Goal: Task Accomplishment & Management: Manage account settings

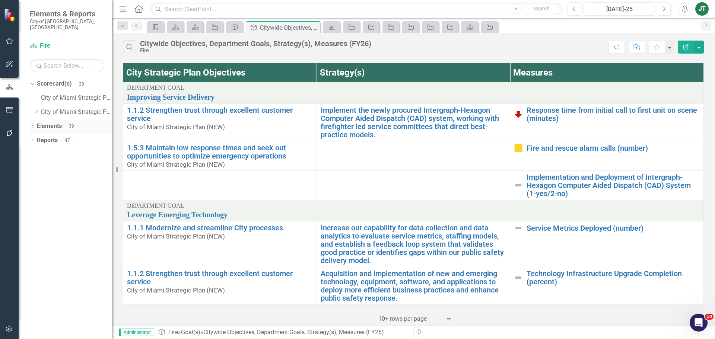
drag, startPoint x: 42, startPoint y: 121, endPoint x: 47, endPoint y: 120, distance: 4.2
click at [43, 122] on link "Elements" at bounding box center [49, 126] width 25 height 9
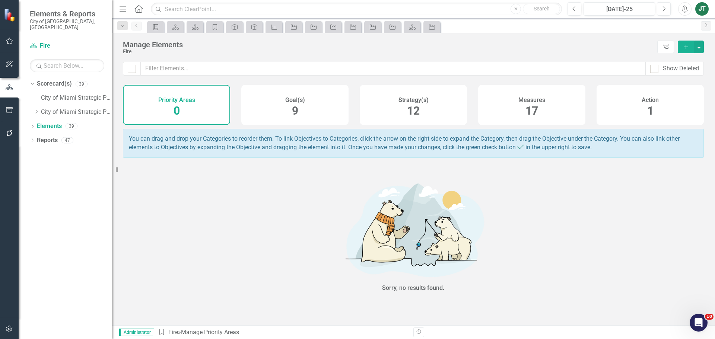
click at [389, 115] on div "Strategy(s) 12" at bounding box center [413, 105] width 107 height 40
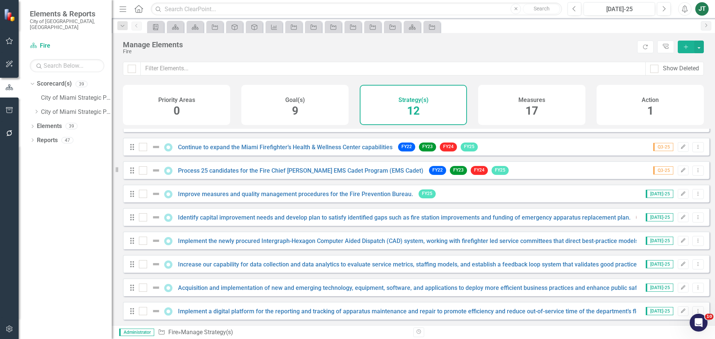
scroll to position [90, 0]
click at [678, 217] on button "Edit" at bounding box center [683, 218] width 11 height 10
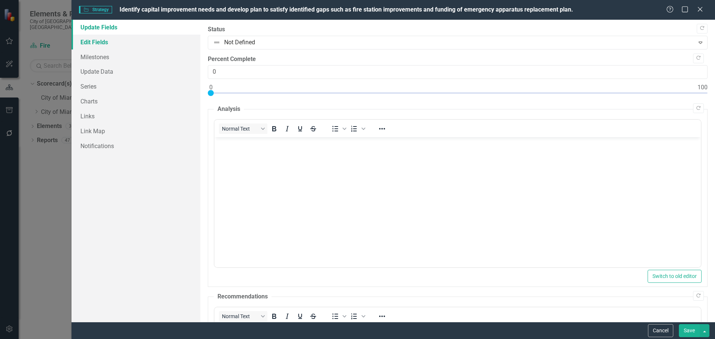
scroll to position [0, 0]
click at [120, 38] on link "Edit Fields" at bounding box center [135, 42] width 129 height 15
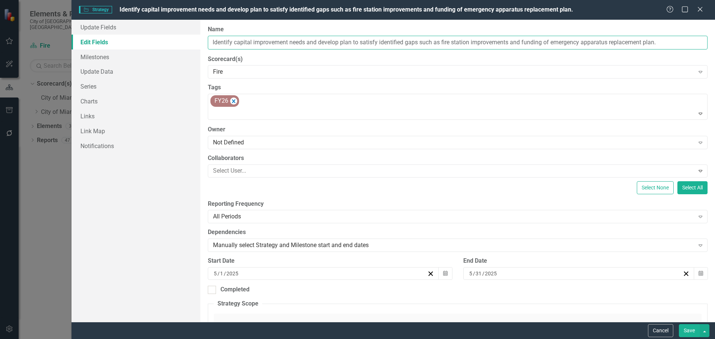
drag, startPoint x: 338, startPoint y: 40, endPoint x: 212, endPoint y: 41, distance: 125.5
click at [201, 41] on div "ClearPoint Can Do More! How ClearPoint Can Help Close Enterprise plans can auto…" at bounding box center [457, 171] width 515 height 302
click at [657, 326] on button "Cancel" at bounding box center [660, 330] width 25 height 13
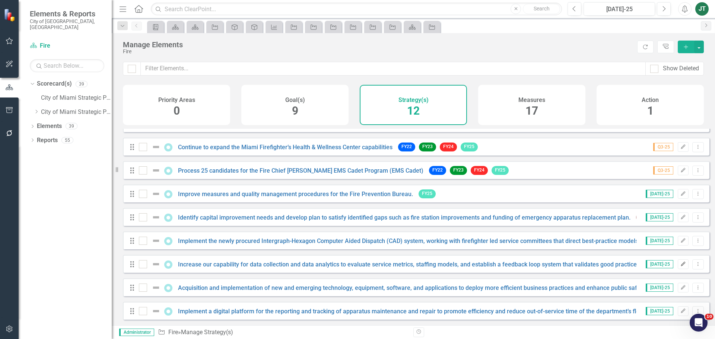
click at [680, 264] on icon "Edit" at bounding box center [683, 264] width 6 height 4
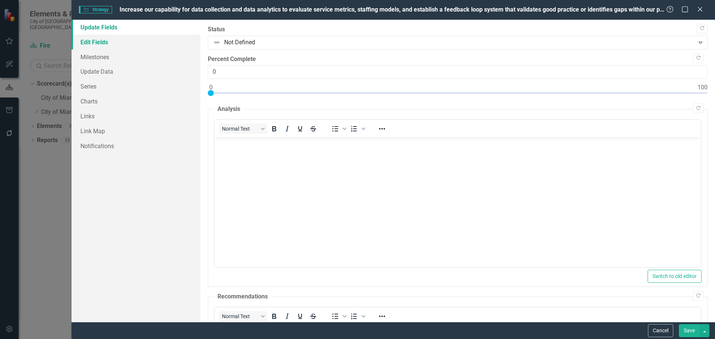
click at [109, 38] on link "Edit Fields" at bounding box center [135, 42] width 129 height 15
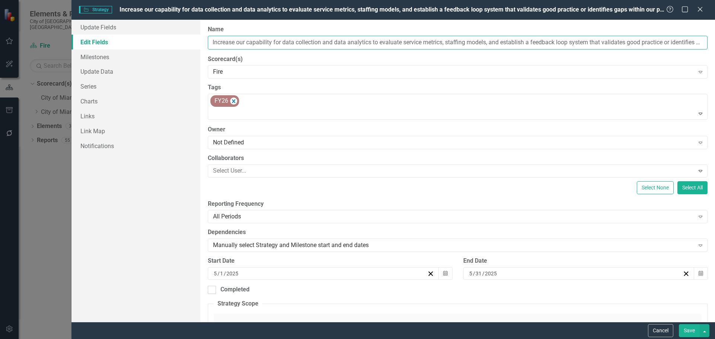
drag, startPoint x: 322, startPoint y: 42, endPoint x: 182, endPoint y: 42, distance: 140.0
click at [180, 42] on div "Update Fields Edit Fields Milestones Update Data Series Charts Links Link Map N…" at bounding box center [392, 171] width 643 height 302
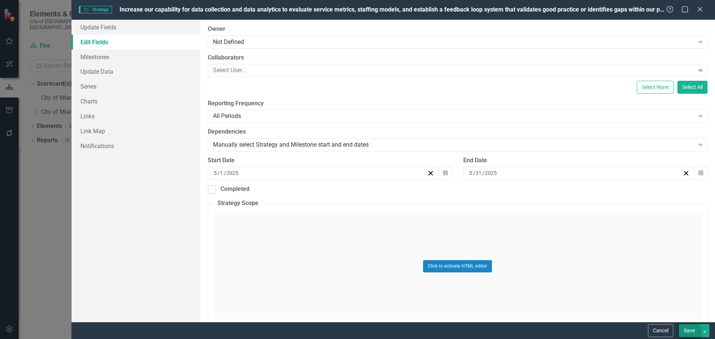
scroll to position [112, 0]
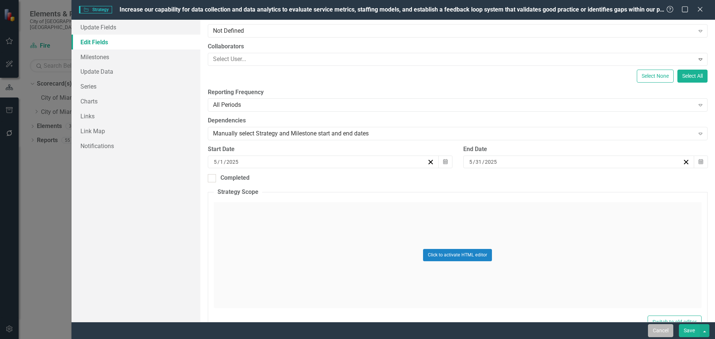
click at [662, 331] on button "Cancel" at bounding box center [660, 330] width 25 height 13
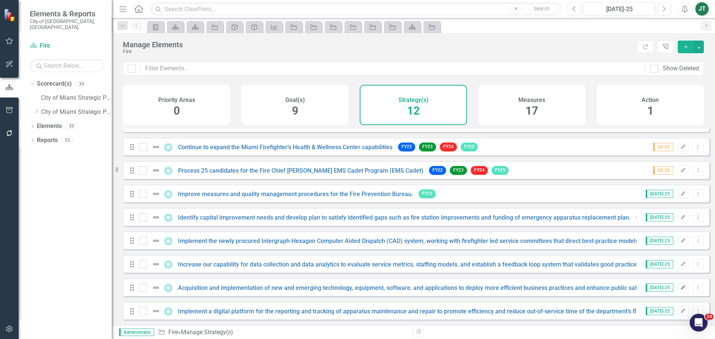
click at [680, 287] on icon "Edit" at bounding box center [683, 288] width 6 height 4
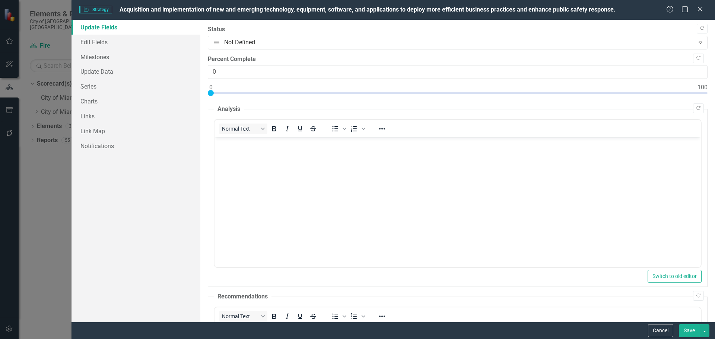
scroll to position [0, 0]
click at [126, 39] on link "Edit Fields" at bounding box center [135, 42] width 129 height 15
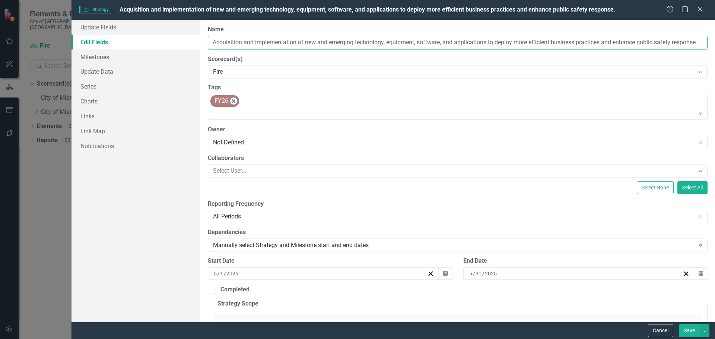
drag, startPoint x: 300, startPoint y: 45, endPoint x: 326, endPoint y: 44, distance: 25.7
click at [301, 44] on input "Acquisition and implementation of new and emerging technology, equipment, softw…" at bounding box center [458, 43] width 500 height 14
drag, startPoint x: 353, startPoint y: 42, endPoint x: 223, endPoint y: 43, distance: 130.7
click at [206, 41] on div "ClearPoint Can Do More! How ClearPoint Can Help Close Enterprise plans can auto…" at bounding box center [457, 171] width 515 height 302
click at [652, 330] on button "Cancel" at bounding box center [660, 330] width 25 height 13
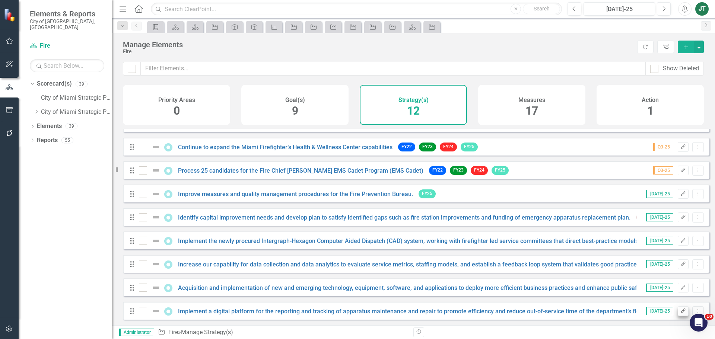
drag, startPoint x: 678, startPoint y: 305, endPoint x: 678, endPoint y: 309, distance: 4.9
click at [678, 305] on div "Drag Implement a digital platform for the reporting and tracking of apparatus m…" at bounding box center [416, 311] width 586 height 18
click at [681, 310] on icon "button" at bounding box center [683, 311] width 4 height 4
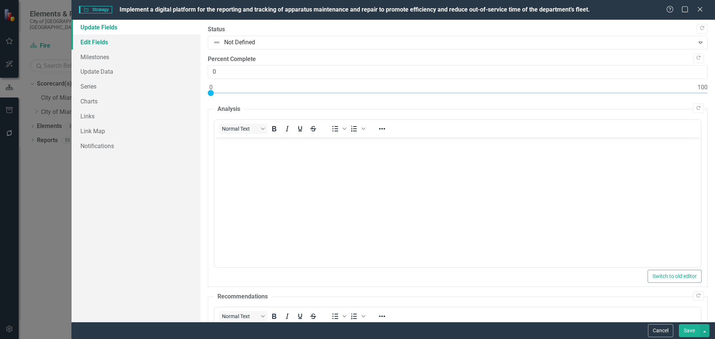
click at [129, 45] on link "Edit Fields" at bounding box center [135, 42] width 129 height 15
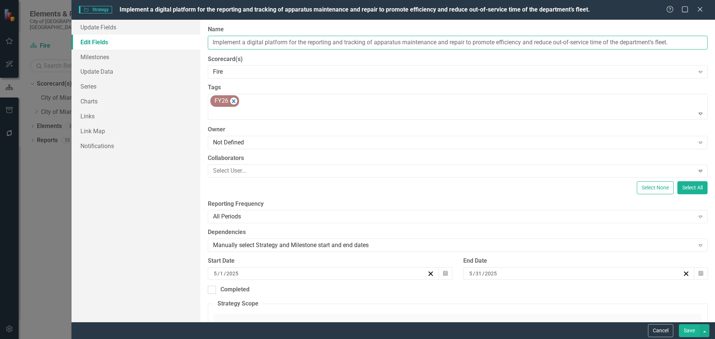
click at [313, 44] on input "Implement a digital platform for the reporting and tracking of apparatus mainte…" at bounding box center [458, 43] width 500 height 14
drag, startPoint x: 333, startPoint y: 42, endPoint x: 198, endPoint y: 41, distance: 134.8
click at [198, 41] on div "Update Fields Edit Fields Milestones Update Data Series Charts Links Link Map N…" at bounding box center [392, 171] width 643 height 302
click at [657, 329] on button "Cancel" at bounding box center [660, 330] width 25 height 13
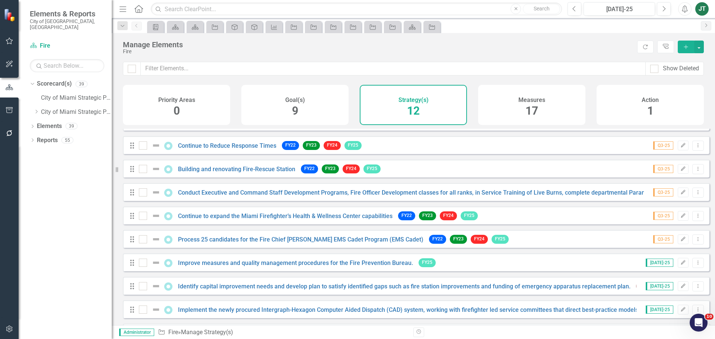
scroll to position [90, 0]
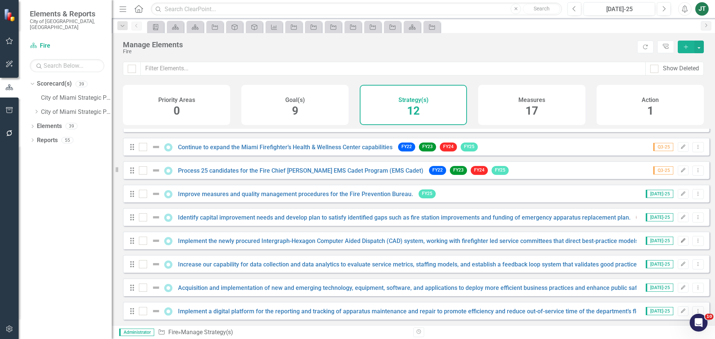
click at [680, 239] on icon "Edit" at bounding box center [683, 241] width 6 height 4
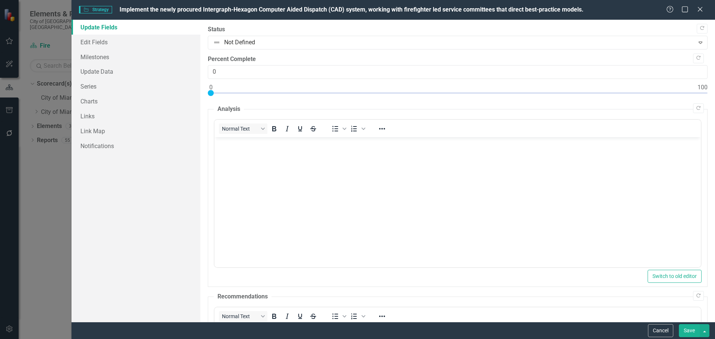
scroll to position [0, 0]
click at [104, 44] on link "Edit Fields" at bounding box center [135, 42] width 129 height 15
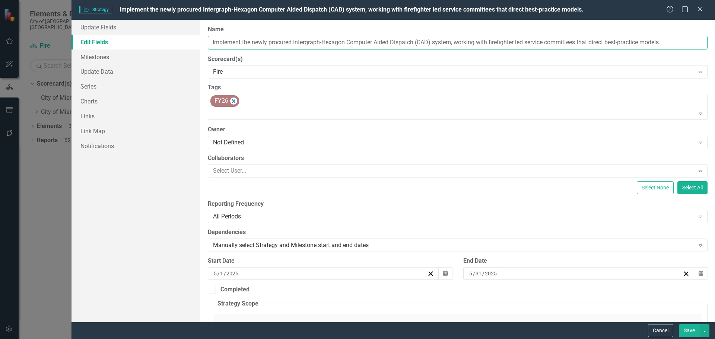
drag, startPoint x: 346, startPoint y: 42, endPoint x: 228, endPoint y: 41, distance: 117.7
click at [210, 42] on input "Implement the newly procured Intergraph-Hexagon Computer Aided Dispatch (CAD) s…" at bounding box center [458, 43] width 500 height 14
click at [690, 333] on button "Save" at bounding box center [689, 330] width 21 height 13
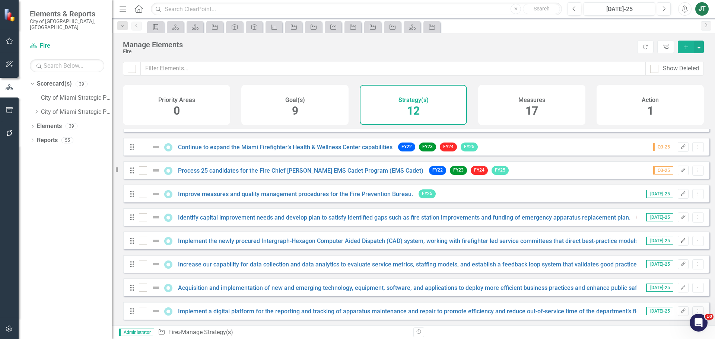
click at [680, 241] on icon "Edit" at bounding box center [683, 241] width 6 height 4
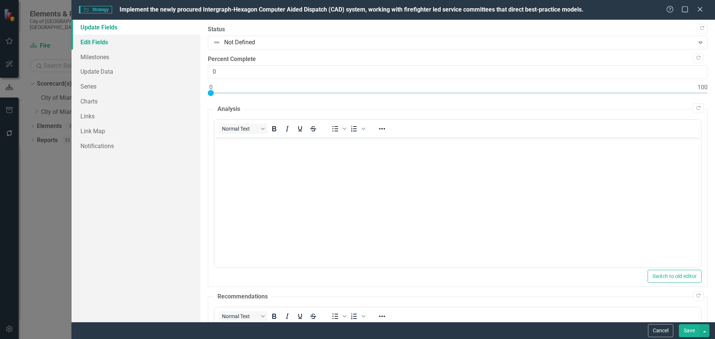
click at [115, 42] on link "Edit Fields" at bounding box center [135, 42] width 129 height 15
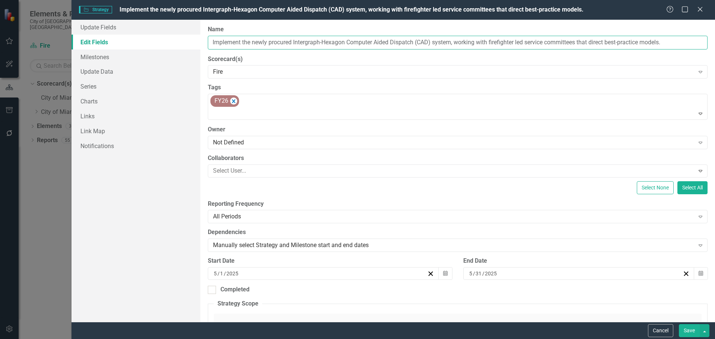
click at [268, 46] on input "Implement the newly procured Intergraph-Hexagon Computer Aided Dispatch (CAD) s…" at bounding box center [458, 43] width 500 height 14
drag, startPoint x: 345, startPoint y: 42, endPoint x: 184, endPoint y: 36, distance: 160.6
click at [171, 37] on div "Update Fields Edit Fields Milestones Update Data Series Charts Links Link Map N…" at bounding box center [392, 171] width 643 height 302
click at [667, 332] on button "Cancel" at bounding box center [660, 330] width 25 height 13
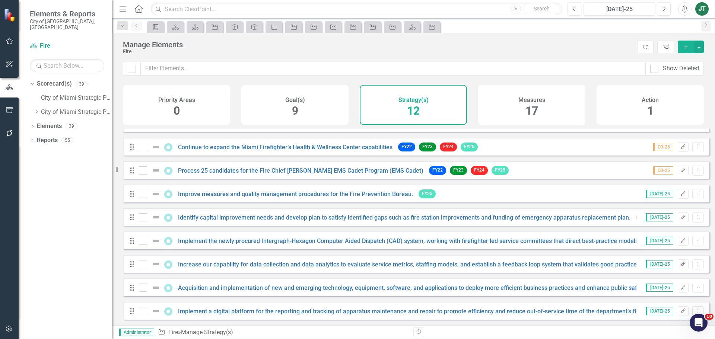
click at [680, 262] on icon "Edit" at bounding box center [683, 264] width 6 height 4
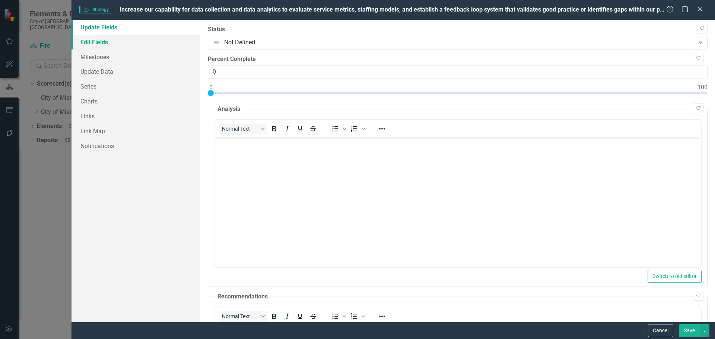
click at [108, 45] on link "Edit Fields" at bounding box center [135, 42] width 129 height 15
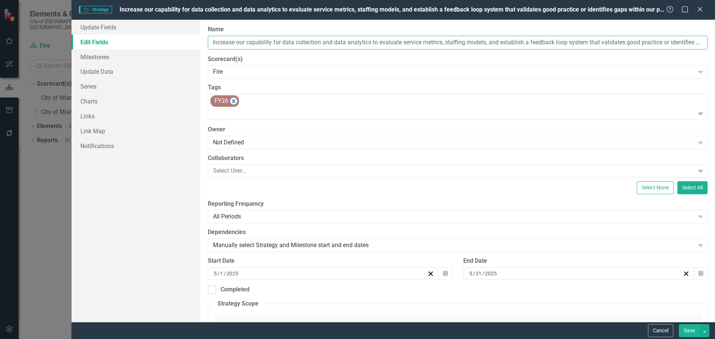
drag, startPoint x: 322, startPoint y: 42, endPoint x: 190, endPoint y: 38, distance: 133.0
click at [182, 39] on div "Update Fields Edit Fields Milestones Update Data Series Charts Links Link Map N…" at bounding box center [392, 171] width 643 height 302
click at [652, 329] on button "Cancel" at bounding box center [660, 330] width 25 height 13
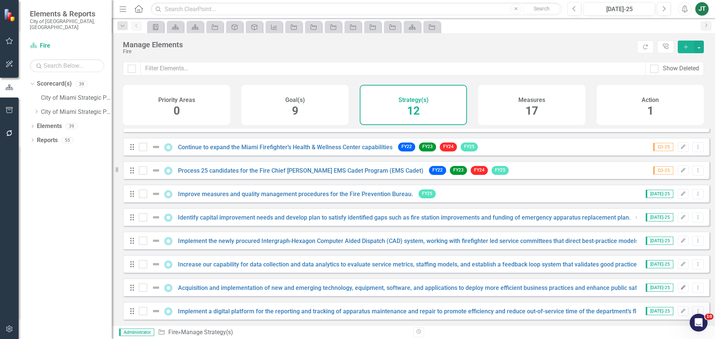
click at [680, 286] on icon "Edit" at bounding box center [683, 288] width 6 height 4
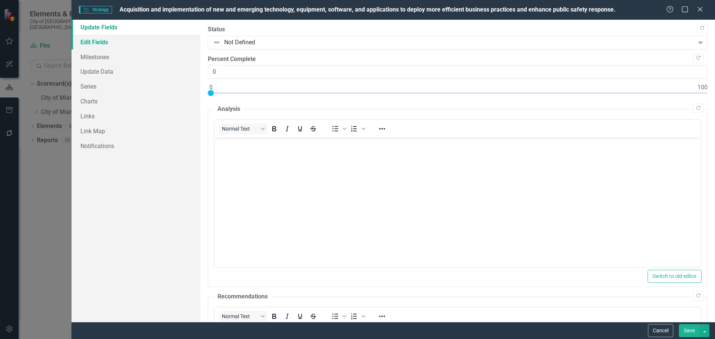
click at [96, 39] on link "Edit Fields" at bounding box center [135, 42] width 129 height 15
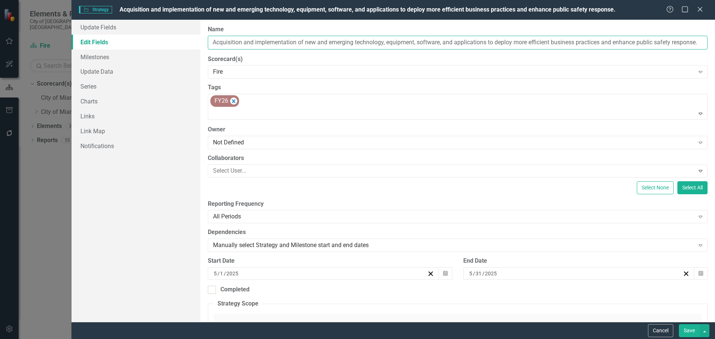
drag, startPoint x: 354, startPoint y: 42, endPoint x: 238, endPoint y: 46, distance: 115.9
click at [175, 41] on div "Update Fields Edit Fields Milestones Update Data Series Charts Links Link Map N…" at bounding box center [392, 171] width 643 height 302
click at [687, 329] on button "Save" at bounding box center [689, 330] width 21 height 13
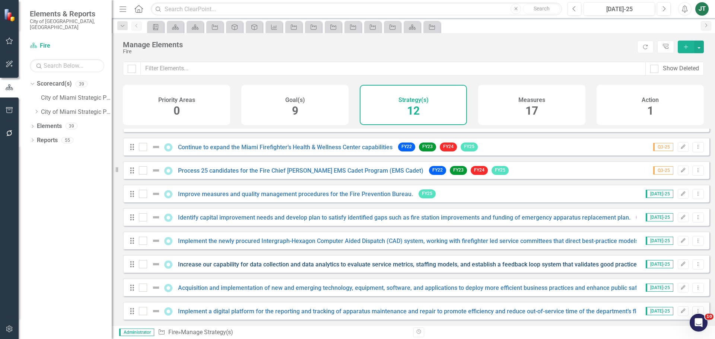
scroll to position [90, 0]
click at [680, 312] on icon "Edit" at bounding box center [683, 311] width 6 height 4
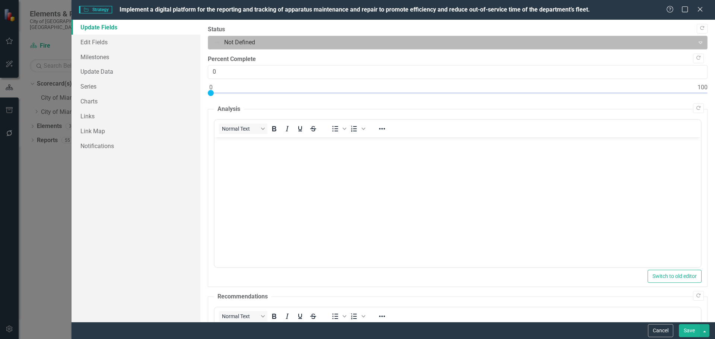
scroll to position [0, 0]
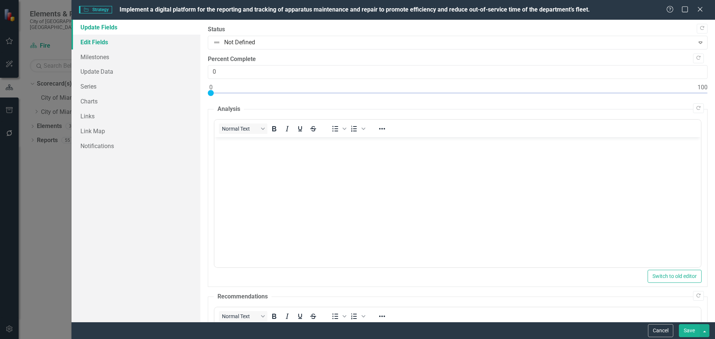
drag, startPoint x: 115, startPoint y: 39, endPoint x: 148, endPoint y: 38, distance: 33.1
click at [115, 39] on link "Edit Fields" at bounding box center [135, 42] width 129 height 15
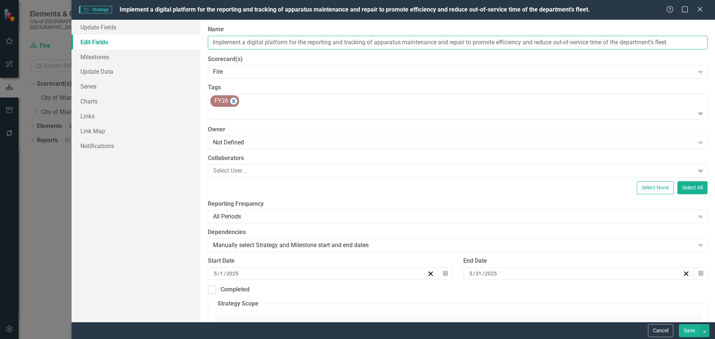
click at [357, 42] on input "Implement a digital platform for the reporting and tracking of apparatus mainte…" at bounding box center [458, 43] width 500 height 14
drag, startPoint x: 335, startPoint y: 41, endPoint x: 225, endPoint y: 42, distance: 109.9
click at [176, 41] on div "Update Fields Edit Fields Milestones Update Data Series Charts Links Link Map N…" at bounding box center [392, 171] width 643 height 302
click at [670, 330] on button "Cancel" at bounding box center [660, 330] width 25 height 13
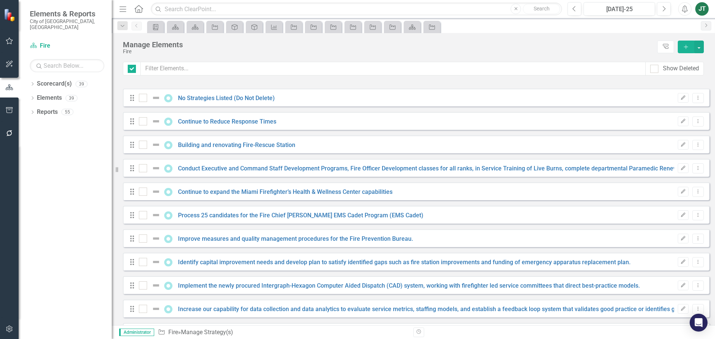
checkbox input "false"
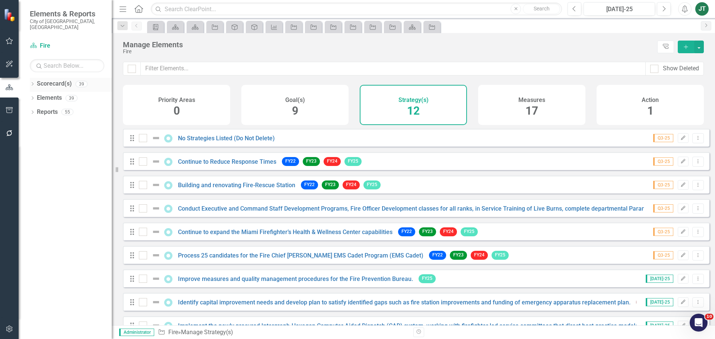
click at [34, 83] on icon "Dropdown" at bounding box center [32, 85] width 5 height 4
click at [38, 109] on icon "Dropdown" at bounding box center [37, 111] width 6 height 4
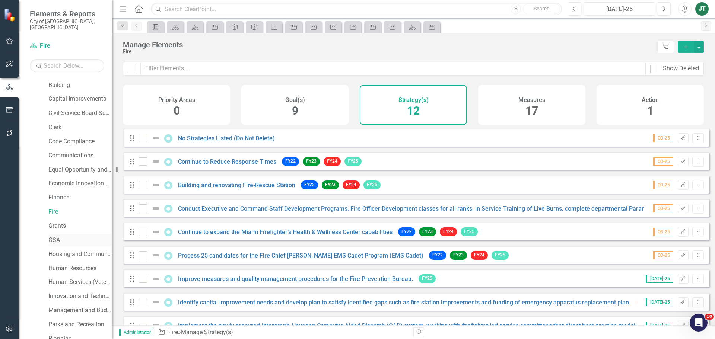
scroll to position [74, 0]
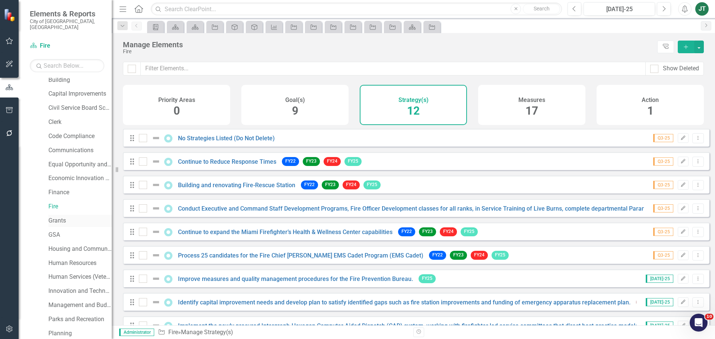
click at [58, 217] on link "Grants" at bounding box center [79, 221] width 63 height 9
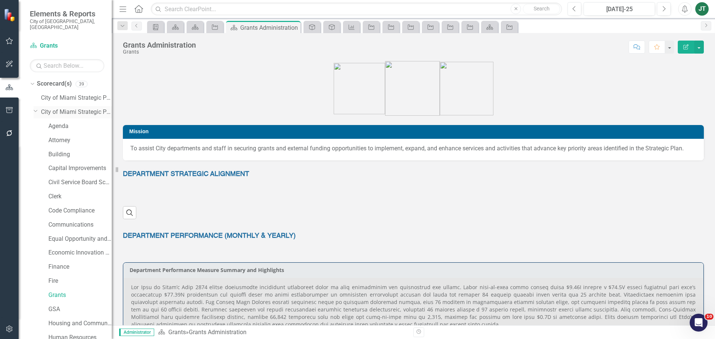
click at [35, 108] on icon "Dropdown" at bounding box center [36, 111] width 4 height 6
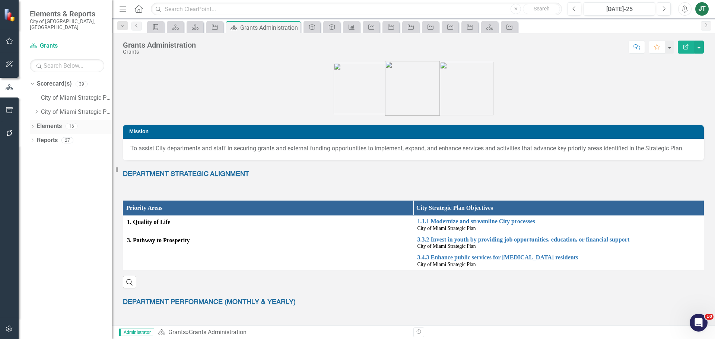
click at [34, 120] on div "Dropdown Elements 16" at bounding box center [71, 127] width 82 height 14
click at [32, 125] on icon "Dropdown" at bounding box center [32, 127] width 5 height 4
click at [37, 109] on icon "Dropdown" at bounding box center [37, 111] width 6 height 4
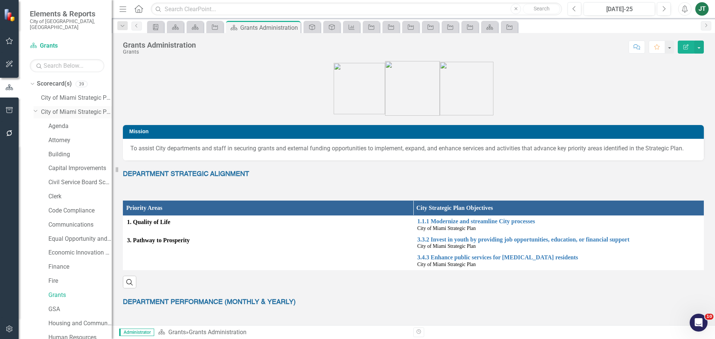
click at [35, 108] on icon "Dropdown" at bounding box center [36, 111] width 4 height 6
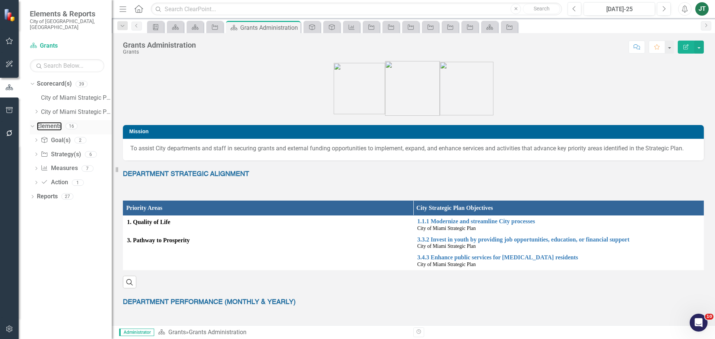
drag, startPoint x: 50, startPoint y: 117, endPoint x: 62, endPoint y: 119, distance: 12.9
click at [50, 122] on link "Elements" at bounding box center [49, 126] width 25 height 9
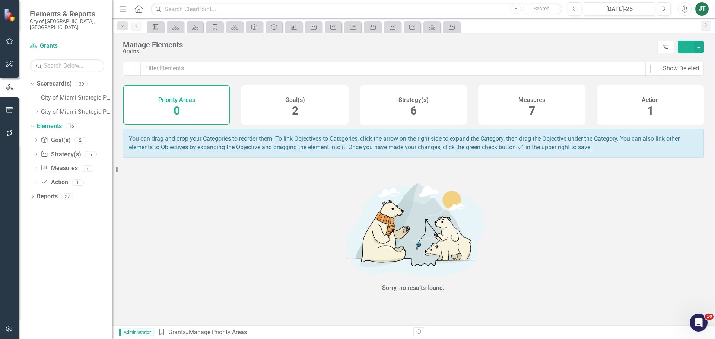
click at [328, 118] on div "Goal(s) 2" at bounding box center [294, 105] width 107 height 40
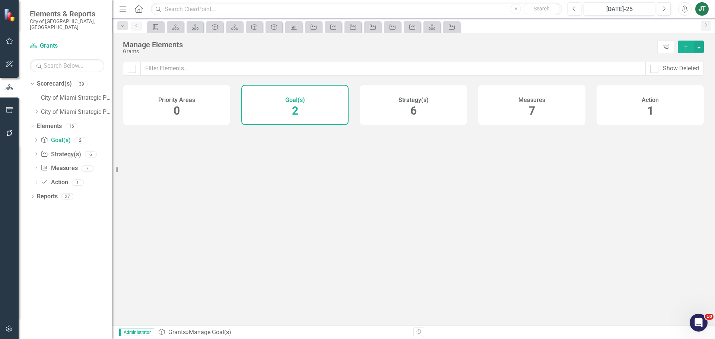
click at [392, 112] on div "Strategy(s) 6" at bounding box center [413, 105] width 107 height 40
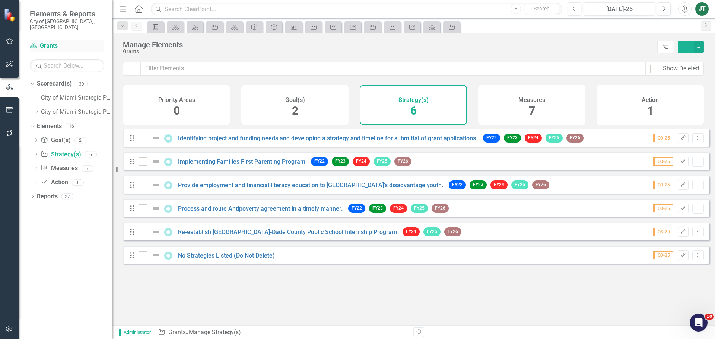
click at [58, 42] on link "Scorecard(s) Grants" at bounding box center [67, 46] width 74 height 9
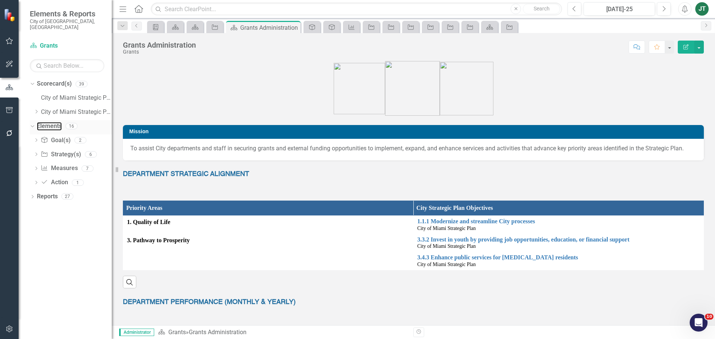
drag, startPoint x: 47, startPoint y: 120, endPoint x: 69, endPoint y: 119, distance: 22.0
click at [47, 122] on link "Elements" at bounding box center [49, 126] width 25 height 9
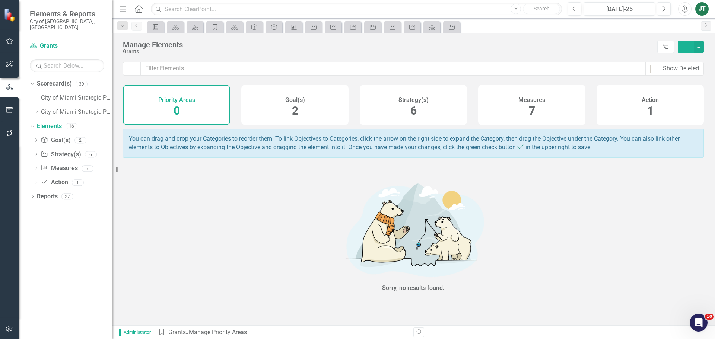
click at [387, 108] on div "Strategy(s) 6" at bounding box center [413, 105] width 107 height 40
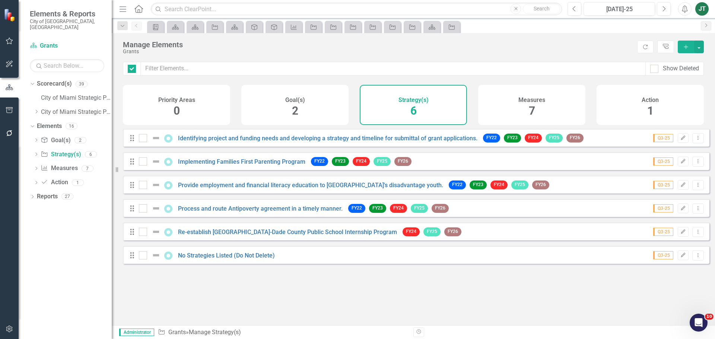
checkbox input "false"
click at [681, 140] on icon "button" at bounding box center [683, 138] width 4 height 4
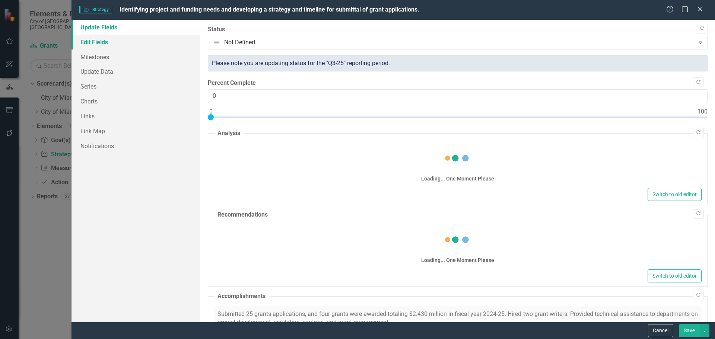
click at [97, 44] on link "Edit Fields" at bounding box center [135, 42] width 129 height 15
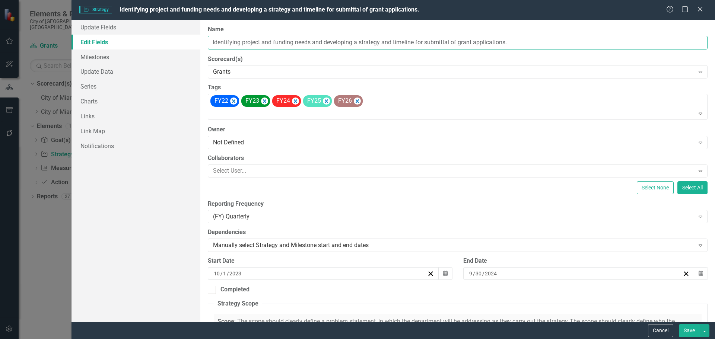
drag, startPoint x: 354, startPoint y: 41, endPoint x: 172, endPoint y: 42, distance: 182.1
click at [169, 42] on div "Update Fields Edit Fields Milestones Update Data Series Charts Links Link Map N…" at bounding box center [392, 171] width 643 height 302
click at [662, 326] on button "Cancel" at bounding box center [660, 330] width 25 height 13
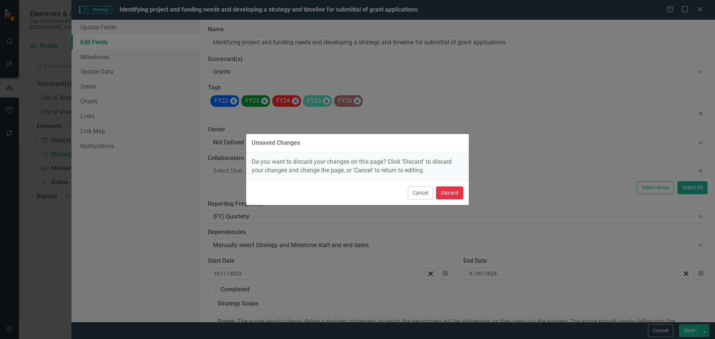
click at [460, 190] on button "Discard" at bounding box center [449, 193] width 27 height 13
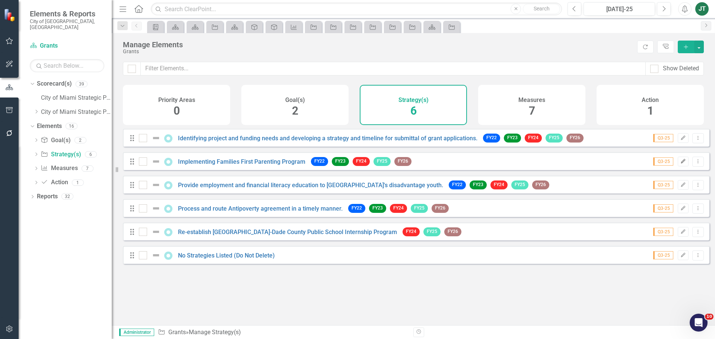
click at [680, 164] on icon "Edit" at bounding box center [683, 161] width 6 height 4
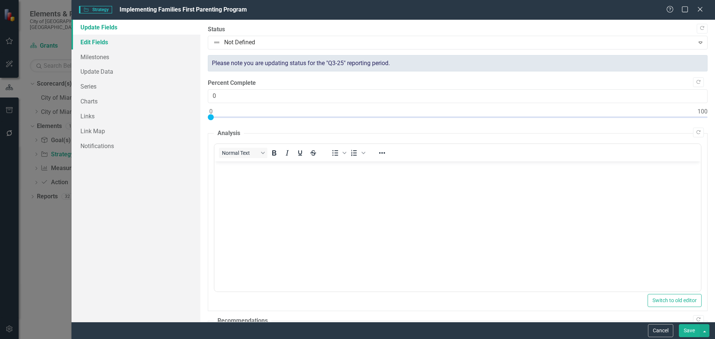
click at [111, 39] on link "Edit Fields" at bounding box center [135, 42] width 129 height 15
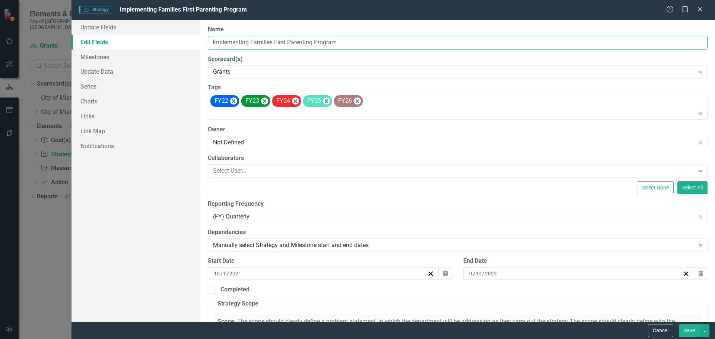
drag, startPoint x: 282, startPoint y: 42, endPoint x: 226, endPoint y: 41, distance: 56.2
click at [183, 38] on div "Update Fields Edit Fields Milestones Update Data Series Charts Links Link Map N…" at bounding box center [392, 171] width 643 height 302
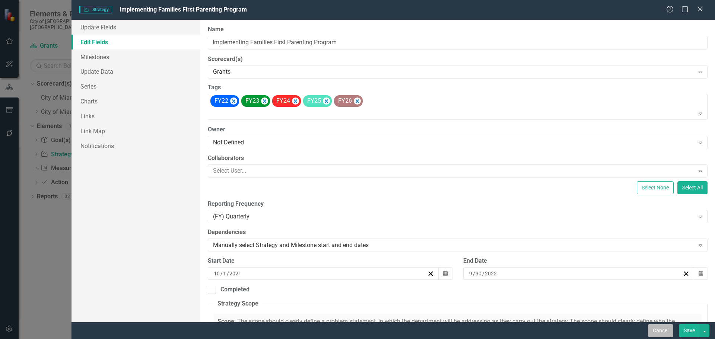
click at [666, 326] on button "Cancel" at bounding box center [660, 330] width 25 height 13
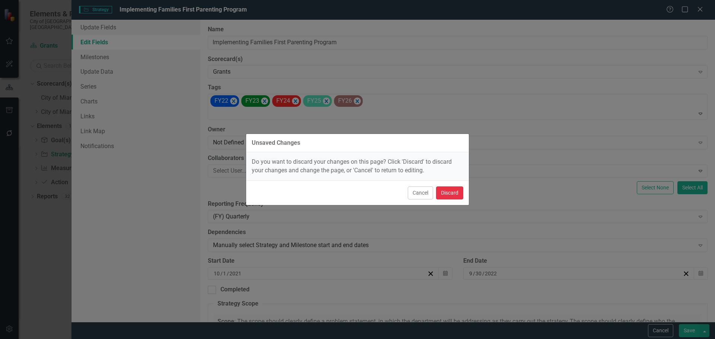
click at [452, 191] on button "Discard" at bounding box center [449, 193] width 27 height 13
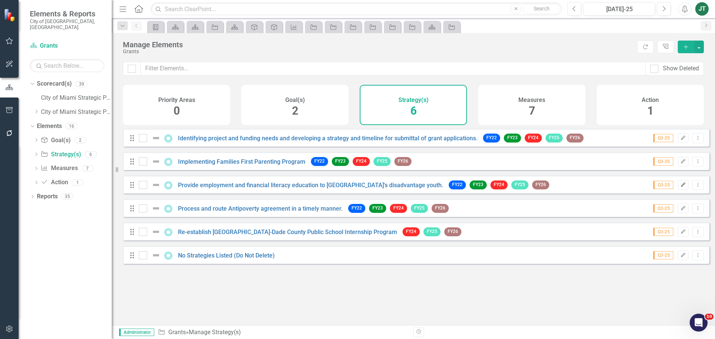
click at [680, 187] on icon "Edit" at bounding box center [683, 185] width 6 height 4
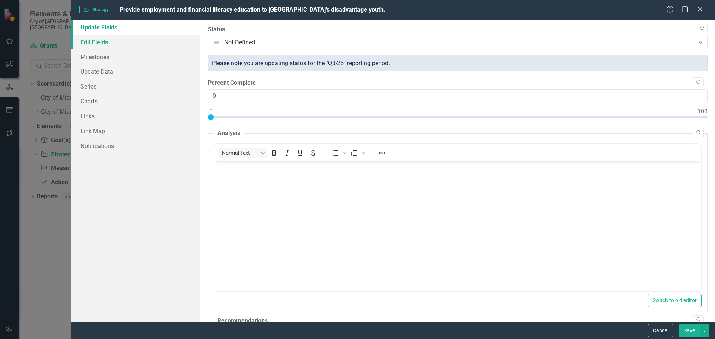
click at [92, 42] on link "Edit Fields" at bounding box center [135, 42] width 129 height 15
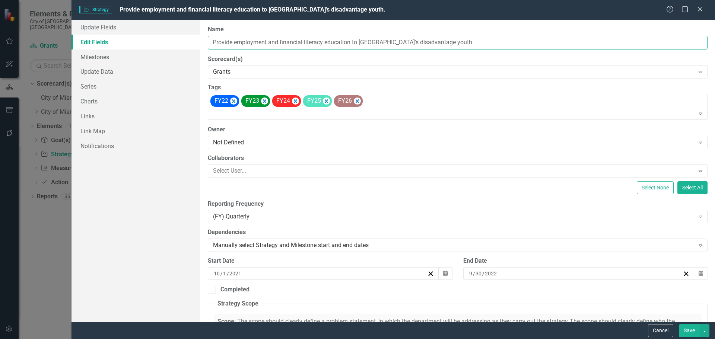
drag, startPoint x: 276, startPoint y: 48, endPoint x: 300, endPoint y: 43, distance: 24.3
click at [277, 48] on input "Provide employment and financial literacy education to [GEOGRAPHIC_DATA]'s disa…" at bounding box center [458, 43] width 500 height 14
drag, startPoint x: 322, startPoint y: 41, endPoint x: 233, endPoint y: 41, distance: 89.0
click at [202, 40] on div "ClearPoint Can Do More! How ClearPoint Can Help Close Enterprise plans can auto…" at bounding box center [457, 171] width 515 height 302
click at [671, 330] on button "Cancel" at bounding box center [660, 330] width 25 height 13
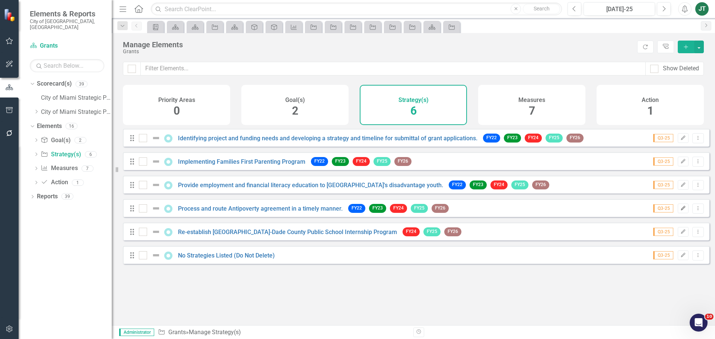
click at [678, 209] on button "Edit" at bounding box center [683, 209] width 11 height 10
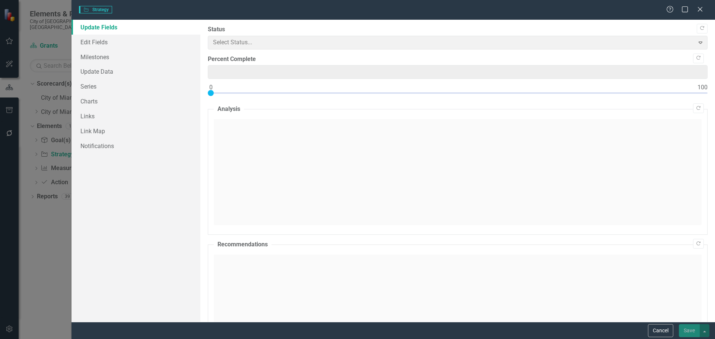
type input "0"
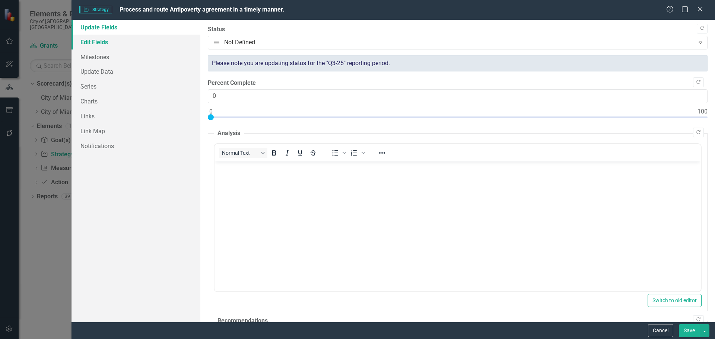
click at [102, 41] on link "Edit Fields" at bounding box center [135, 42] width 129 height 15
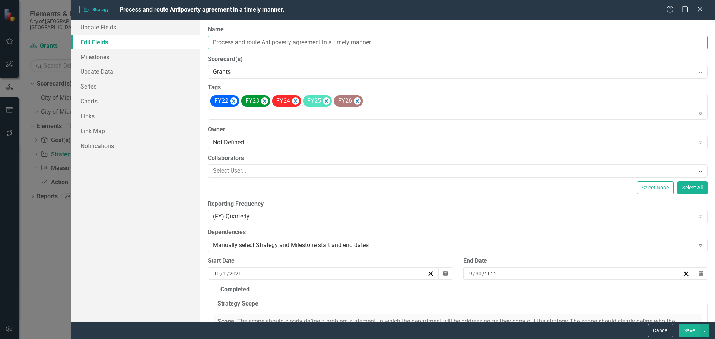
click at [270, 47] on input "Process and route Antipoverty agreement in a timely manner." at bounding box center [458, 43] width 500 height 14
drag, startPoint x: 291, startPoint y: 40, endPoint x: 205, endPoint y: 37, distance: 86.5
click at [205, 37] on div "ClearPoint Can Do More! How ClearPoint Can Help Close Enterprise plans can auto…" at bounding box center [457, 171] width 515 height 302
click at [691, 334] on button "Save" at bounding box center [689, 330] width 21 height 13
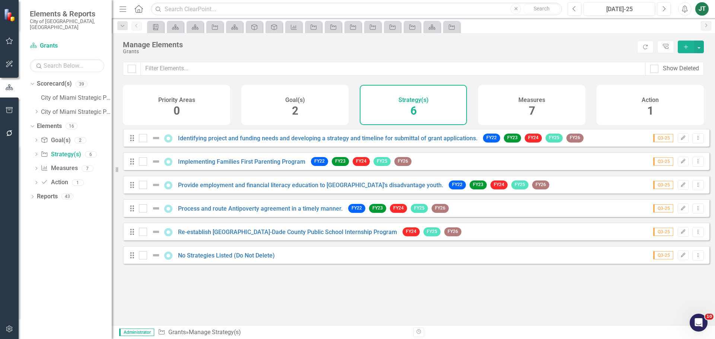
click at [238, 284] on div "Looks like you don't have any Strategy(s) set up yet. Why don't you add an Stra…" at bounding box center [416, 218] width 586 height 178
click at [211, 236] on link "Re-establish [GEOGRAPHIC_DATA]-Dade County Public School Internship Program" at bounding box center [287, 232] width 219 height 7
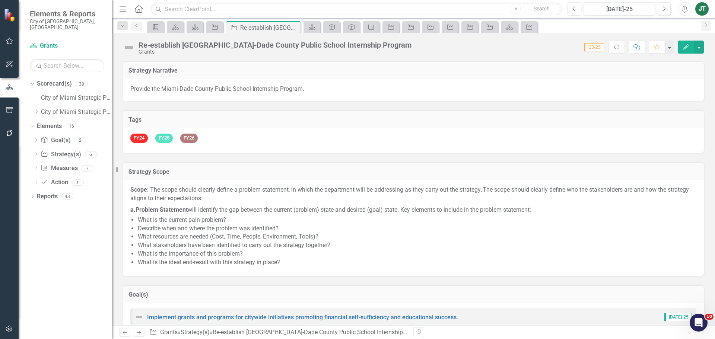
click at [244, 47] on div "Re-establish [GEOGRAPHIC_DATA]-Dade County Public School Internship Program" at bounding box center [275, 45] width 273 height 8
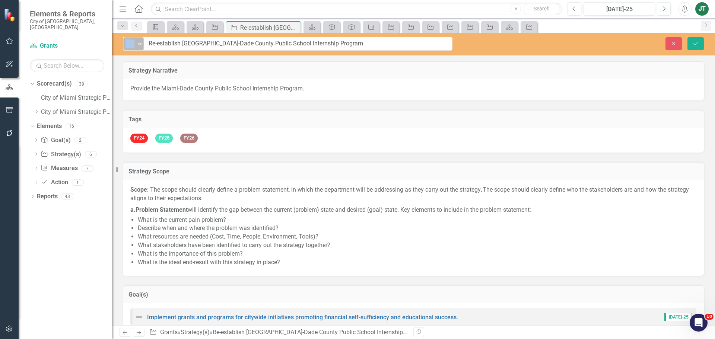
drag, startPoint x: 250, startPoint y: 46, endPoint x: 126, endPoint y: 44, distance: 124.4
drag, startPoint x: 236, startPoint y: 42, endPoint x: 204, endPoint y: 40, distance: 32.8
click at [161, 40] on input "Re-establish [GEOGRAPHIC_DATA]-Dade County Public School Internship Program" at bounding box center [298, 44] width 308 height 14
click at [249, 43] on input "Re-establish [GEOGRAPHIC_DATA]-Dade County Public School Internship Program" at bounding box center [298, 44] width 308 height 14
drag, startPoint x: 300, startPoint y: 43, endPoint x: 147, endPoint y: 39, distance: 152.7
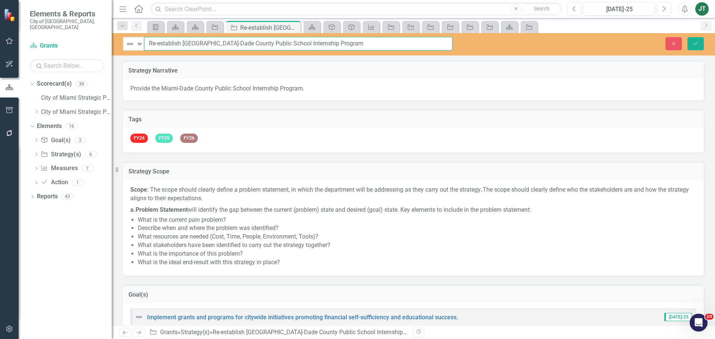
click at [146, 39] on input "Re-establish [GEOGRAPHIC_DATA]-Dade County Public School Internship Program" at bounding box center [298, 44] width 308 height 14
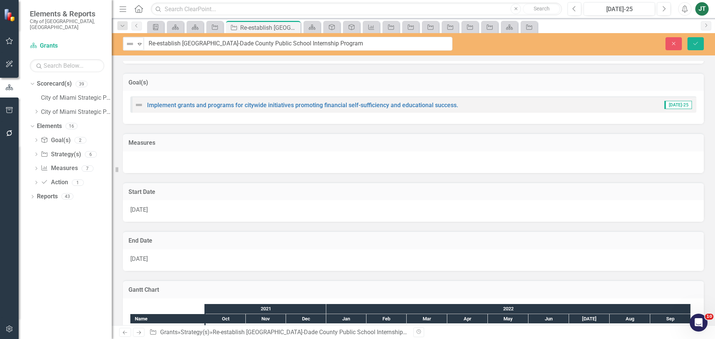
scroll to position [223, 0]
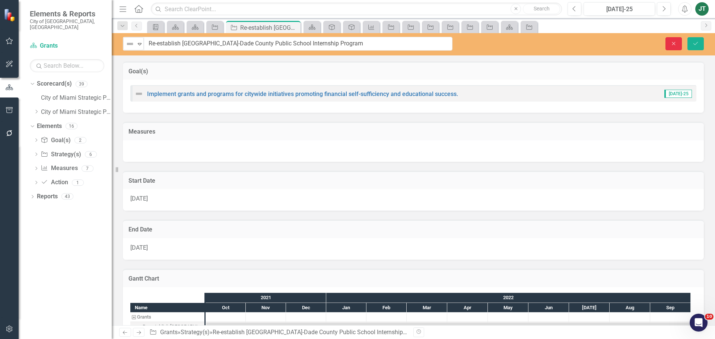
click at [672, 38] on button "Close" at bounding box center [673, 43] width 16 height 13
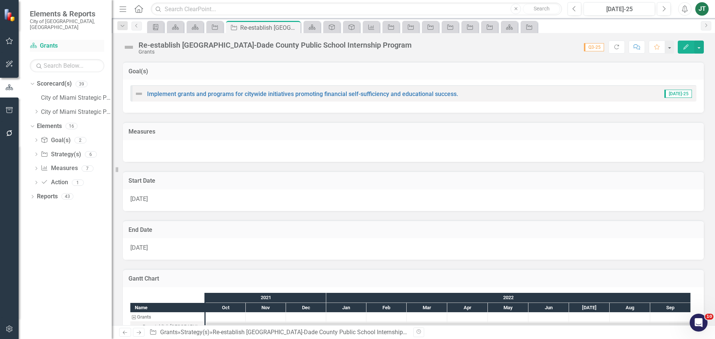
click at [51, 42] on link "Scorecard(s) Grants" at bounding box center [67, 46] width 74 height 9
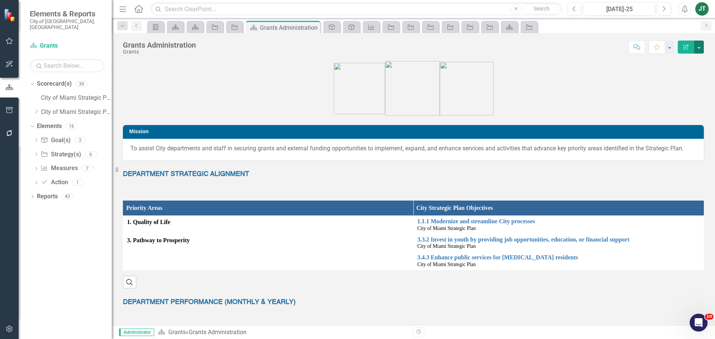
click at [697, 49] on button "button" at bounding box center [699, 47] width 10 height 13
click at [665, 73] on link "Edit Report Edit Layout" at bounding box center [671, 75] width 63 height 14
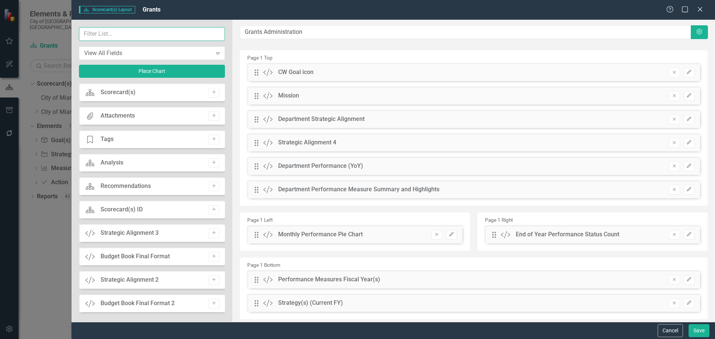
click at [161, 36] on input "text" at bounding box center [152, 34] width 146 height 14
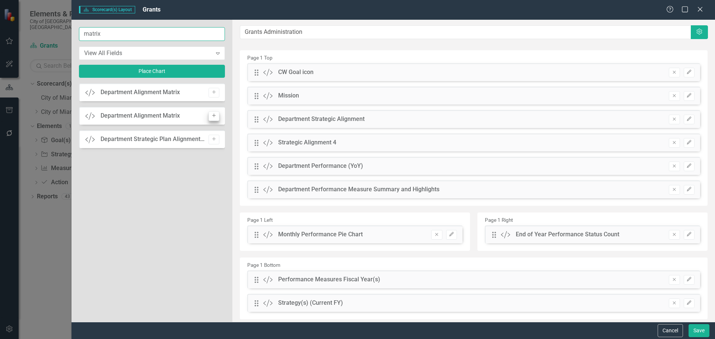
type input "matrix"
click at [211, 118] on icon "Add" at bounding box center [214, 116] width 6 height 4
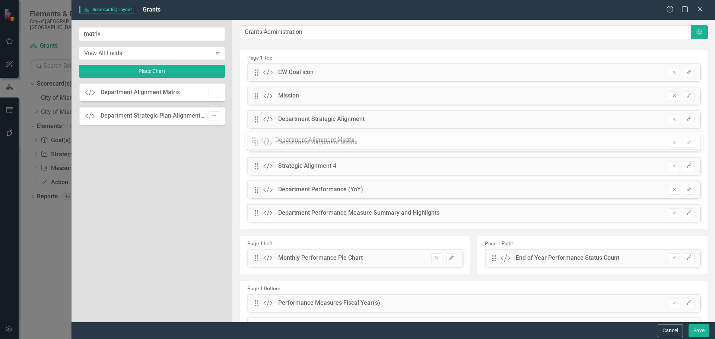
drag, startPoint x: 258, startPoint y: 74, endPoint x: 261, endPoint y: 141, distance: 66.7
click at [699, 331] on button "Save" at bounding box center [699, 330] width 21 height 13
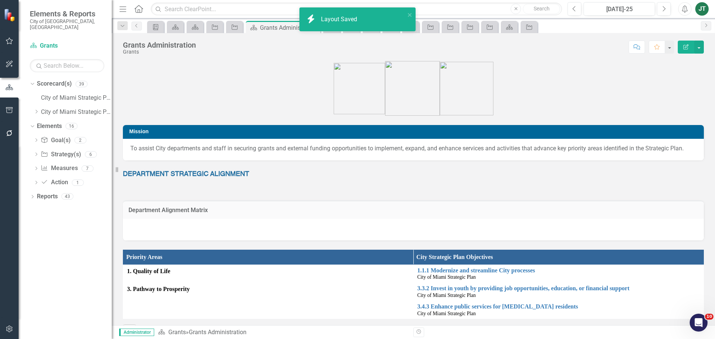
click at [351, 211] on h3 "Department Alignment Matrix" at bounding box center [413, 210] width 570 height 7
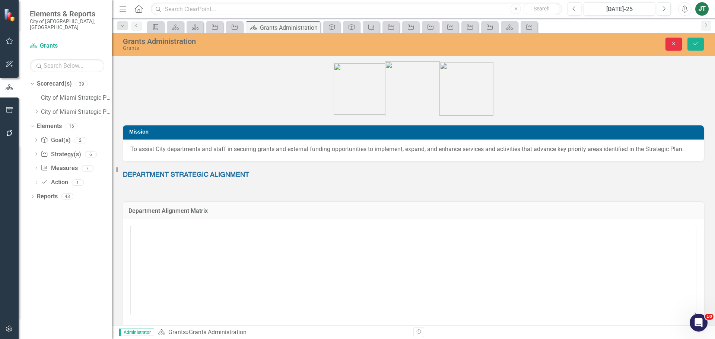
click at [677, 47] on button "Close" at bounding box center [673, 44] width 16 height 13
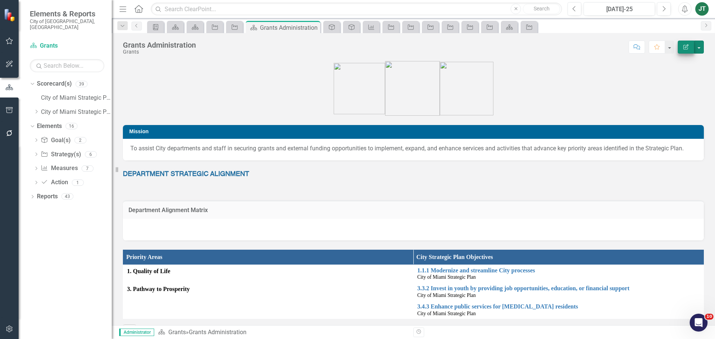
drag, startPoint x: 695, startPoint y: 47, endPoint x: 692, endPoint y: 53, distance: 7.0
click at [695, 47] on button "button" at bounding box center [699, 47] width 10 height 13
click at [668, 76] on link "Edit Report Edit Layout" at bounding box center [671, 75] width 63 height 14
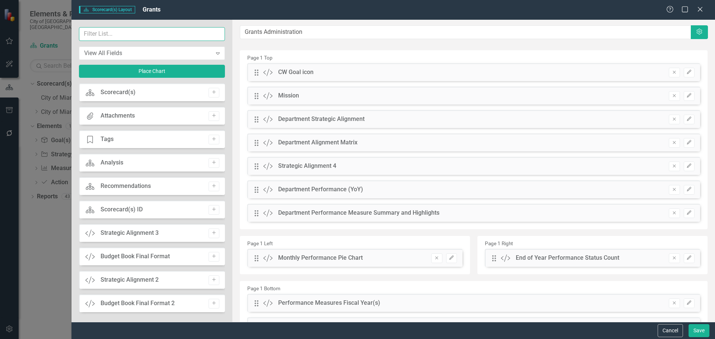
click at [144, 34] on input "text" at bounding box center [152, 34] width 146 height 14
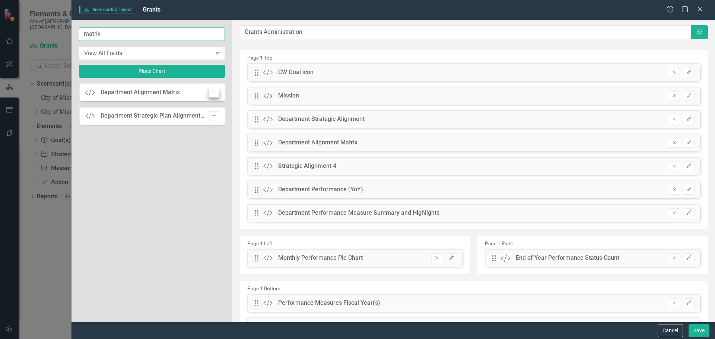
type input "matrix"
click at [213, 90] on icon "Add" at bounding box center [214, 92] width 6 height 4
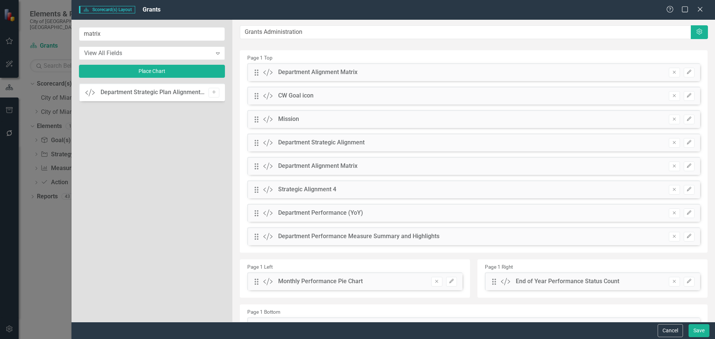
drag, startPoint x: 252, startPoint y: 69, endPoint x: 255, endPoint y: 93, distance: 24.0
click at [255, 107] on div "Drag Custom Department Alignment Matrix Remove Edit Drag Custom CW Goal icon Re…" at bounding box center [474, 157] width 464 height 188
drag, startPoint x: 257, startPoint y: 73, endPoint x: 256, endPoint y: 159, distance: 86.8
click at [702, 327] on button "Save" at bounding box center [699, 330] width 21 height 13
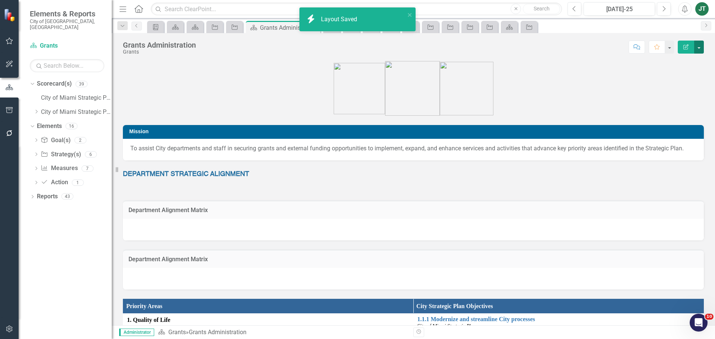
click at [700, 48] on button "button" at bounding box center [699, 47] width 10 height 13
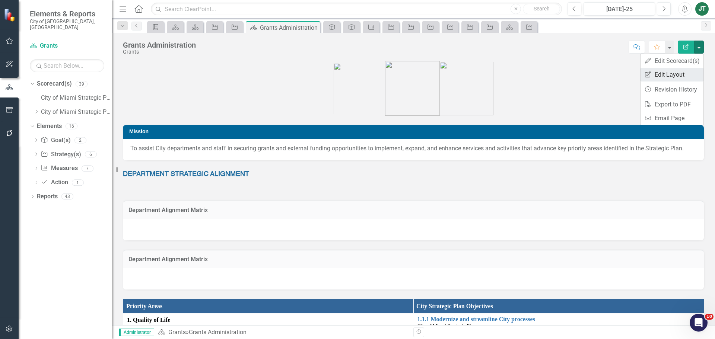
click at [670, 72] on link "Edit Report Edit Layout" at bounding box center [671, 75] width 63 height 14
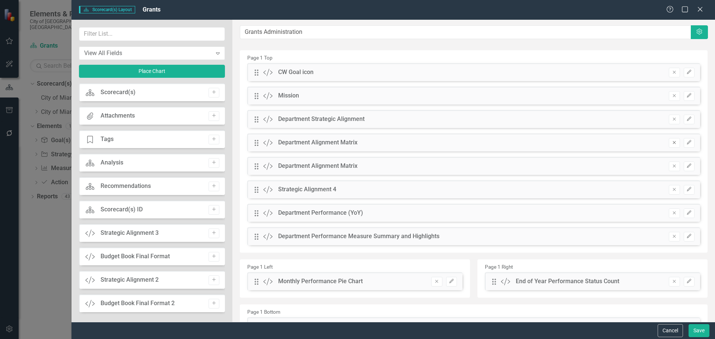
click at [673, 142] on button "Remove" at bounding box center [674, 143] width 11 height 10
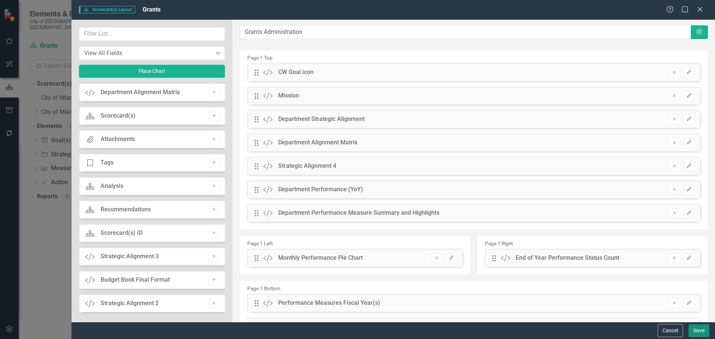
click at [697, 334] on button "Save" at bounding box center [699, 330] width 21 height 13
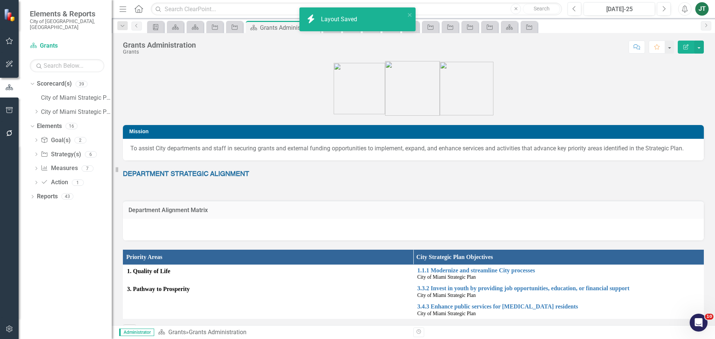
click at [232, 218] on div "Department Alignment Matrix" at bounding box center [413, 210] width 581 height 18
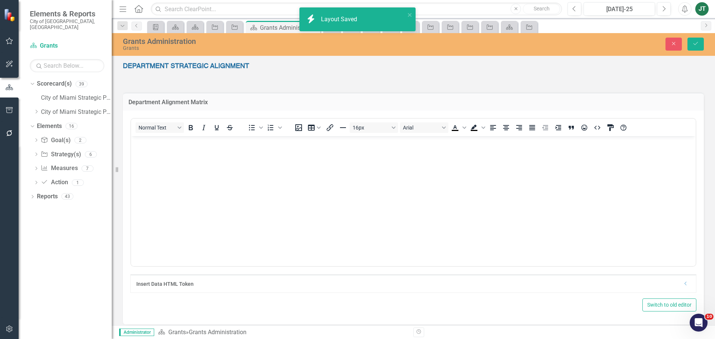
scroll to position [112, 0]
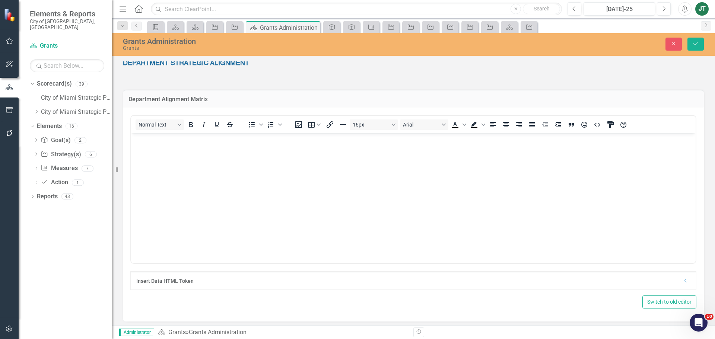
click at [683, 279] on div "Insert Data HTML Token Dropdown" at bounding box center [413, 281] width 565 height 18
click at [677, 279] on div "Insert Data HTML Token" at bounding box center [409, 280] width 547 height 7
click at [683, 281] on div "Insert Data HTML Token Dropdown" at bounding box center [413, 281] width 565 height 18
click at [683, 281] on icon "Dropdown" at bounding box center [686, 281] width 6 height 4
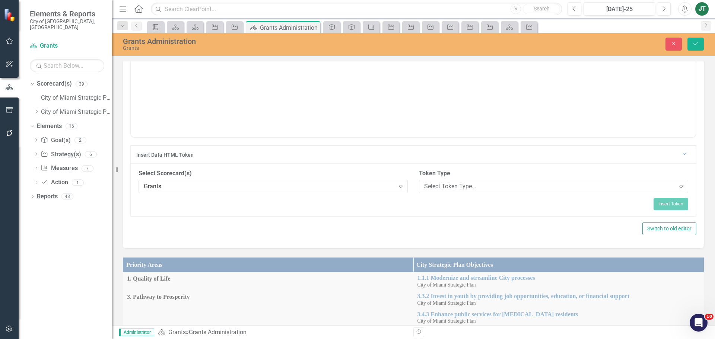
scroll to position [261, 0]
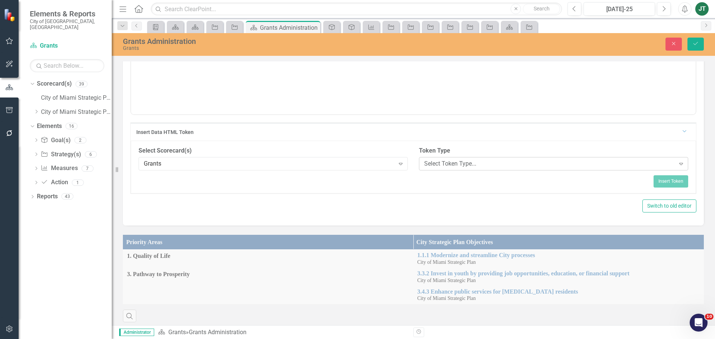
click at [462, 162] on div "Select Token Type..." at bounding box center [549, 164] width 251 height 9
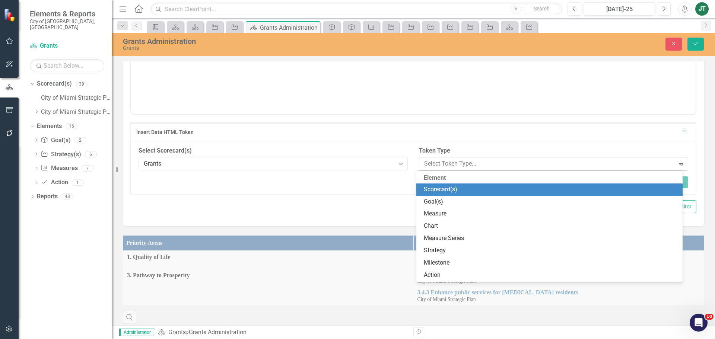
drag, startPoint x: 442, startPoint y: 203, endPoint x: 448, endPoint y: 162, distance: 41.0
click at [448, 162] on div "Elements & Reports City of Miami, FL Scorecard(s) Grants Search Dropdown Scorec…" at bounding box center [357, 169] width 715 height 339
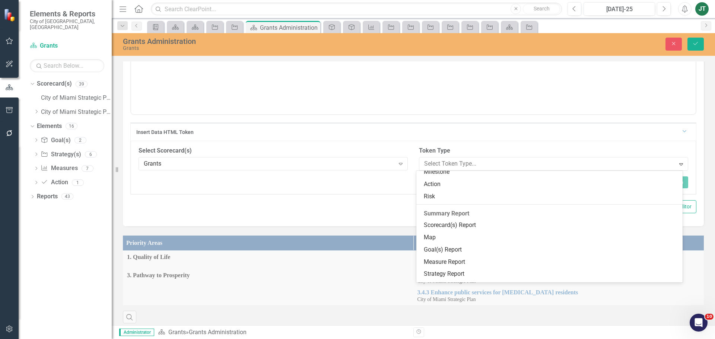
scroll to position [112, 0]
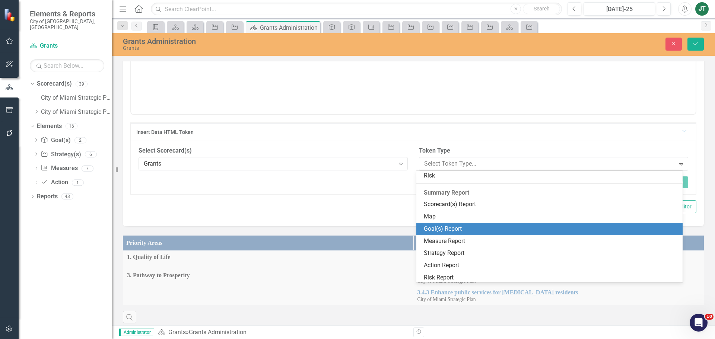
click at [443, 232] on div "Goal(s) Report" at bounding box center [551, 229] width 255 height 9
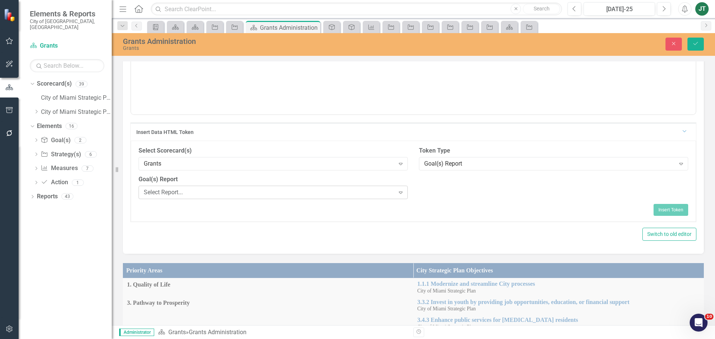
click at [281, 190] on div "Select Report..." at bounding box center [269, 192] width 251 height 9
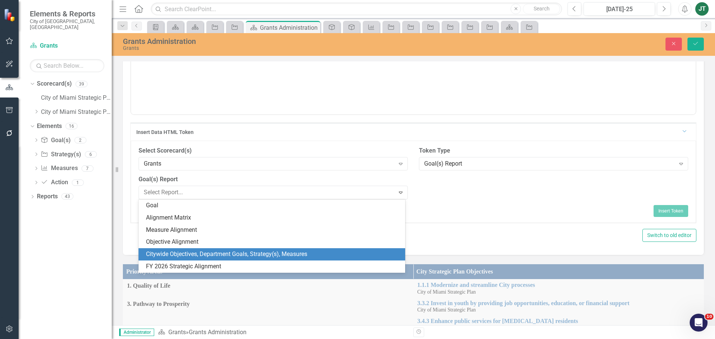
click at [178, 254] on div "Citywide Objectives, Department Goals, Strategy(s), Measures" at bounding box center [273, 254] width 255 height 9
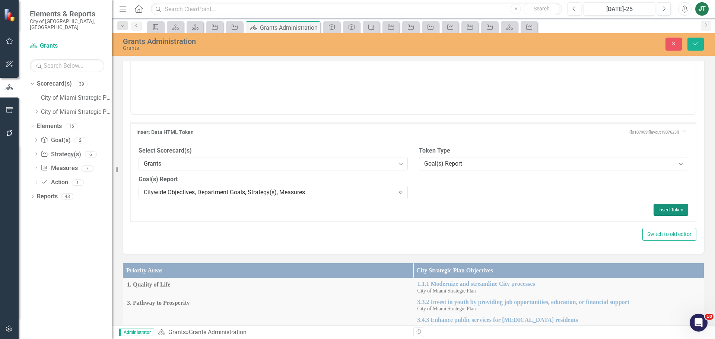
click at [658, 209] on button "Insert Token" at bounding box center [671, 210] width 35 height 12
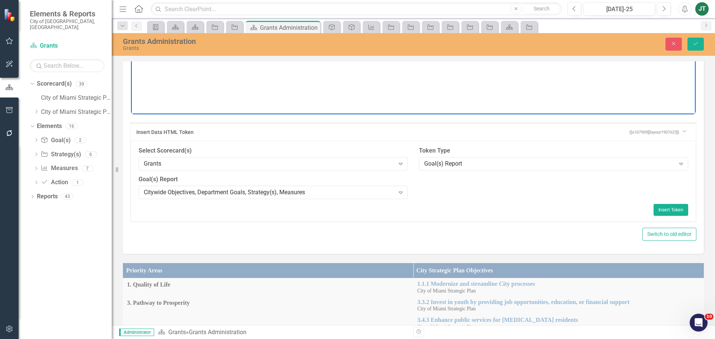
scroll to position [58, 0]
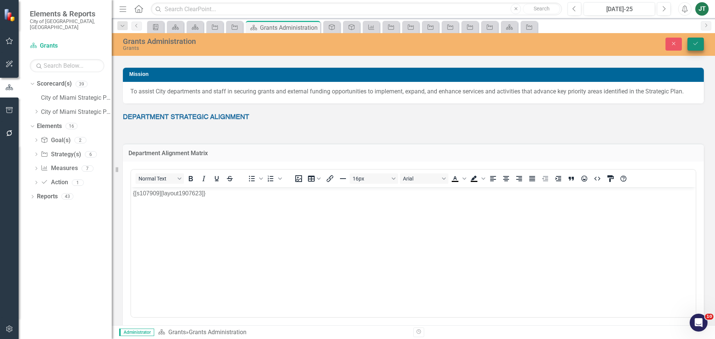
click at [693, 38] on button "Save" at bounding box center [695, 44] width 16 height 13
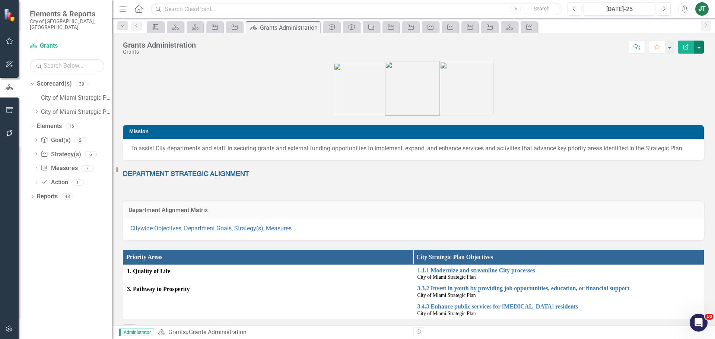
click at [702, 47] on button "button" at bounding box center [699, 47] width 10 height 13
click at [675, 72] on link "Edit Report Edit Layout" at bounding box center [671, 75] width 63 height 14
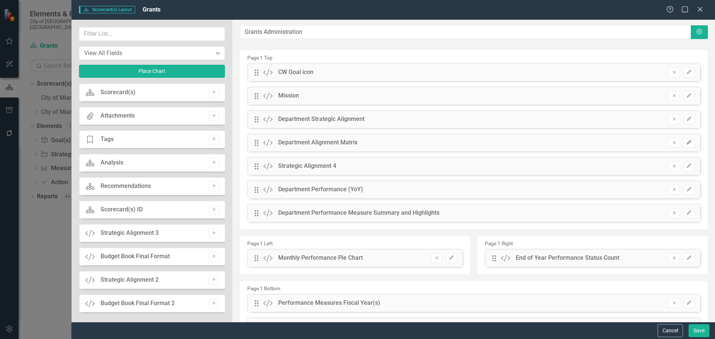
click at [686, 140] on icon "Edit" at bounding box center [689, 142] width 6 height 4
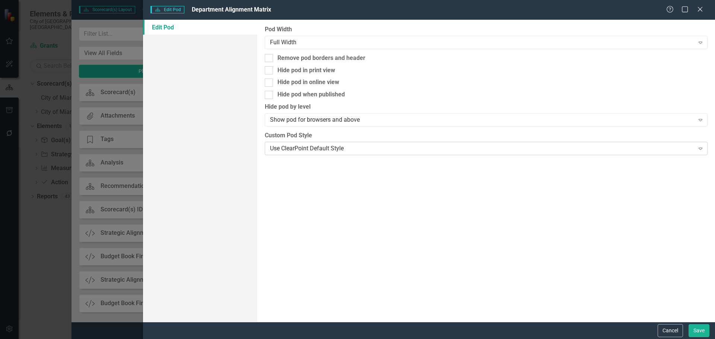
click at [298, 145] on div "Use ClearPoint Default Style" at bounding box center [482, 148] width 424 height 9
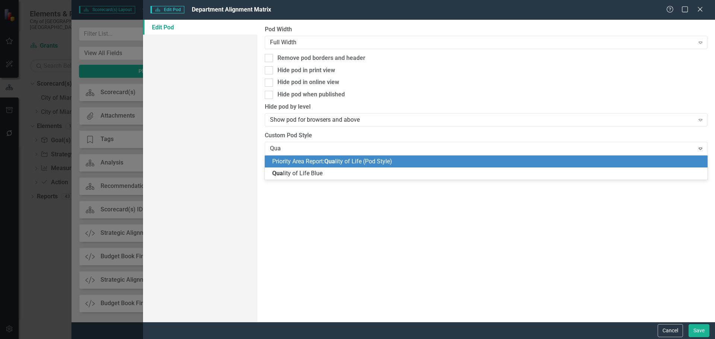
type input "Qual"
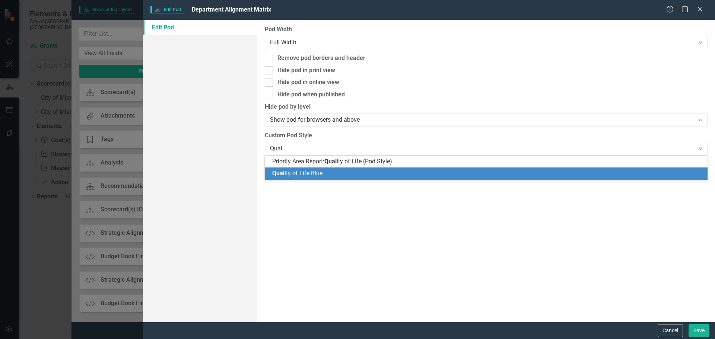
click at [320, 171] on span "Qual ity of Life Blue" at bounding box center [297, 173] width 50 height 7
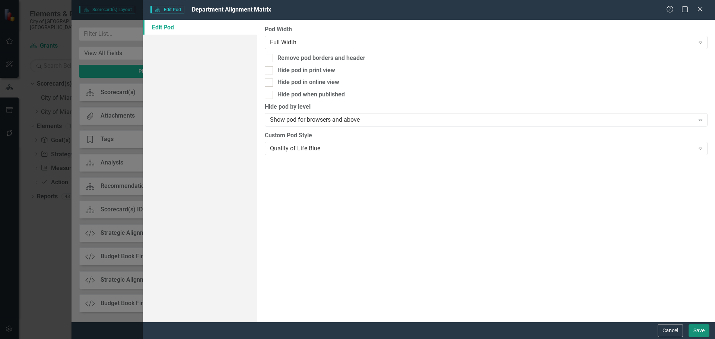
click at [700, 328] on button "Save" at bounding box center [699, 330] width 21 height 13
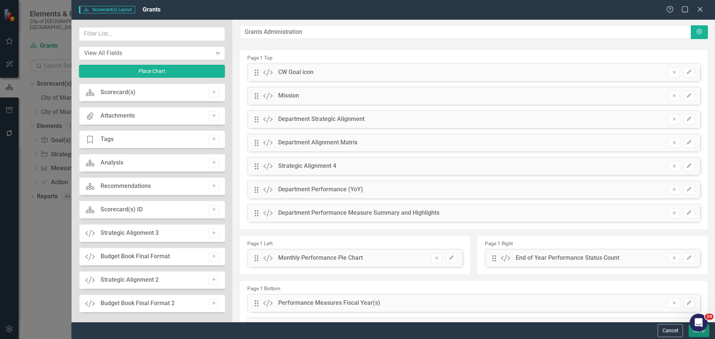
click at [690, 333] on button "Save" at bounding box center [699, 330] width 21 height 13
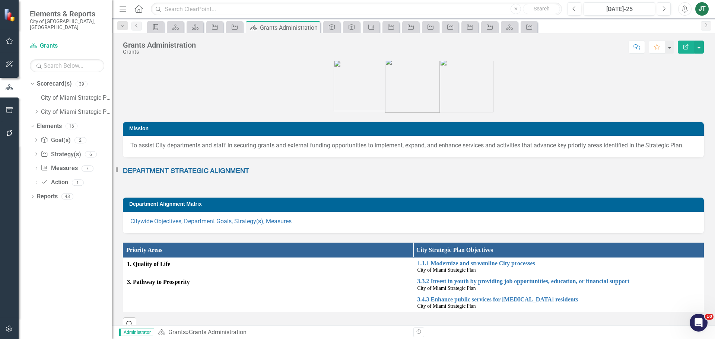
scroll to position [0, 0]
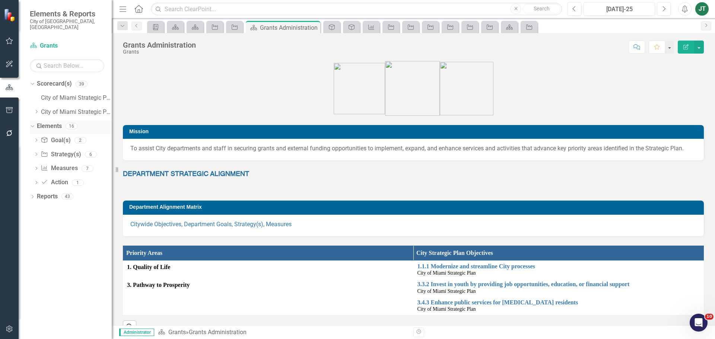
click at [34, 123] on div "Dropdown" at bounding box center [31, 125] width 6 height 5
drag, startPoint x: 43, startPoint y: 135, endPoint x: 93, endPoint y: 137, distance: 49.9
click at [44, 136] on link "Reports" at bounding box center [47, 140] width 21 height 9
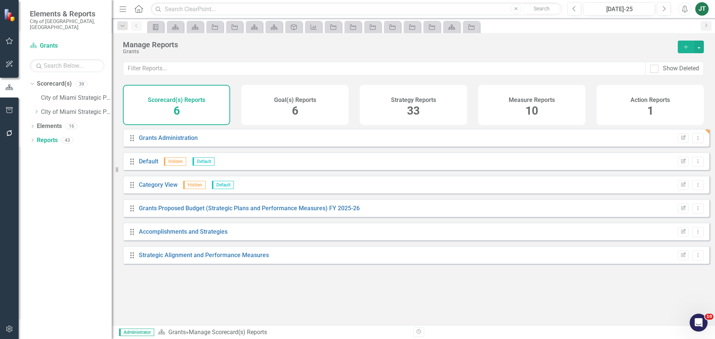
click at [407, 111] on span "33" at bounding box center [413, 110] width 13 height 13
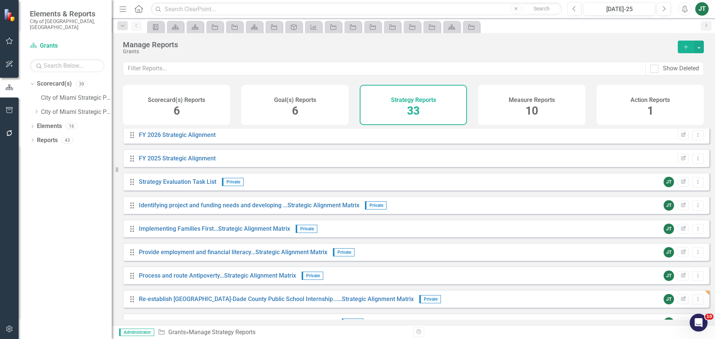
scroll to position [37, 0]
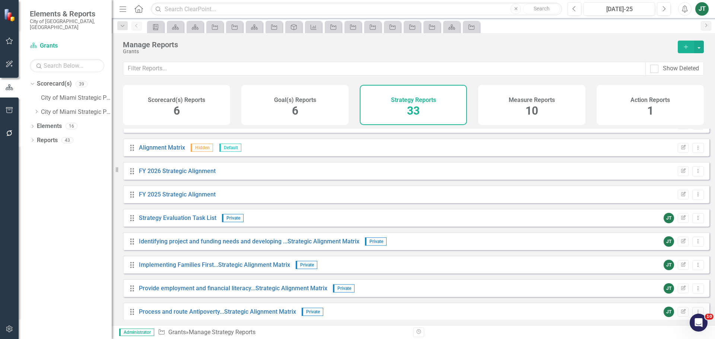
click at [271, 115] on div "Goal(s) Reports 6" at bounding box center [294, 105] width 107 height 40
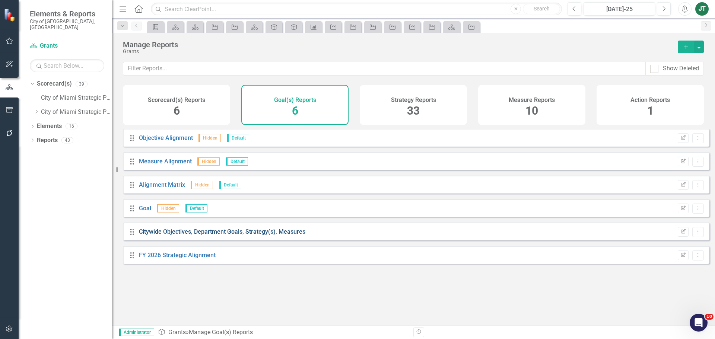
click at [257, 235] on link "Citywide Objectives, Department Goals, Strategy(s), Measures" at bounding box center [222, 231] width 166 height 7
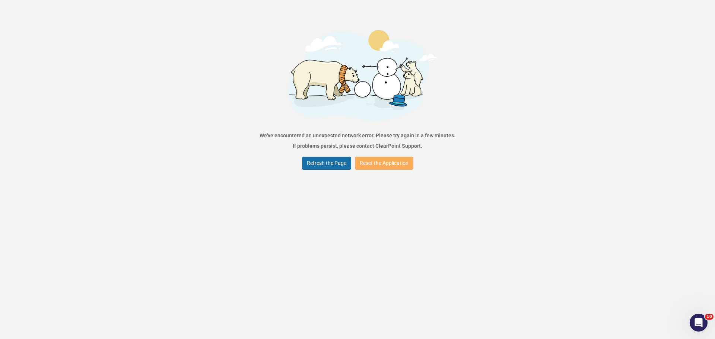
click at [318, 163] on button "Refresh the Page" at bounding box center [326, 163] width 49 height 13
click at [331, 163] on button "Refresh the Page" at bounding box center [326, 163] width 49 height 13
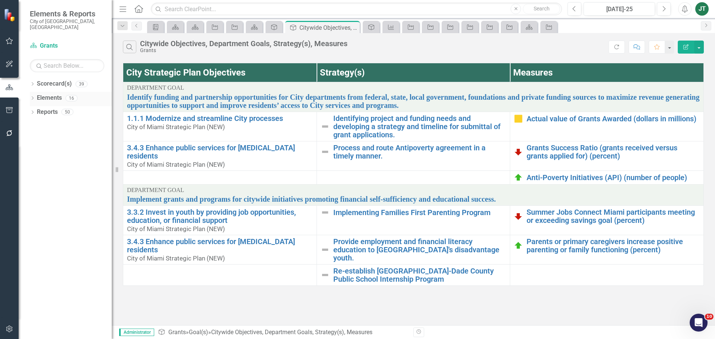
click at [54, 94] on link "Elements" at bounding box center [49, 98] width 25 height 9
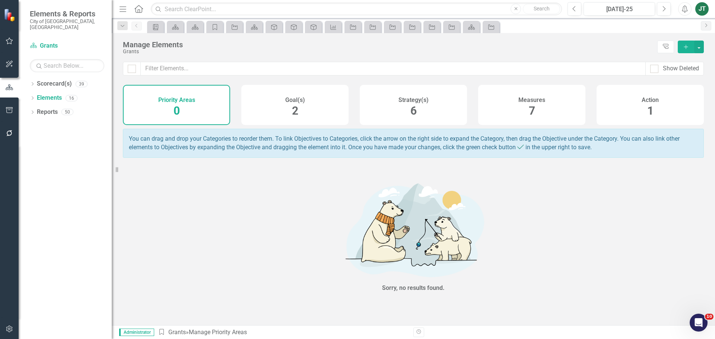
click at [398, 105] on div "Strategy(s) 6" at bounding box center [413, 105] width 107 height 40
